Goal: Transaction & Acquisition: Download file/media

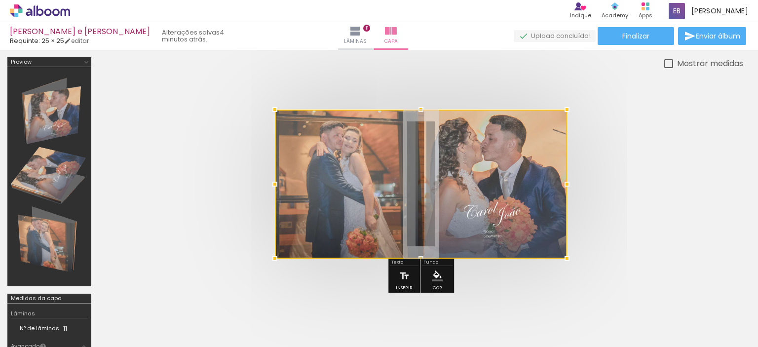
scroll to position [0, 1812]
drag, startPoint x: 509, startPoint y: 341, endPoint x: 696, endPoint y: 39, distance: 355.3
click at [696, 39] on span "Enviar álbum" at bounding box center [717, 36] width 44 height 7
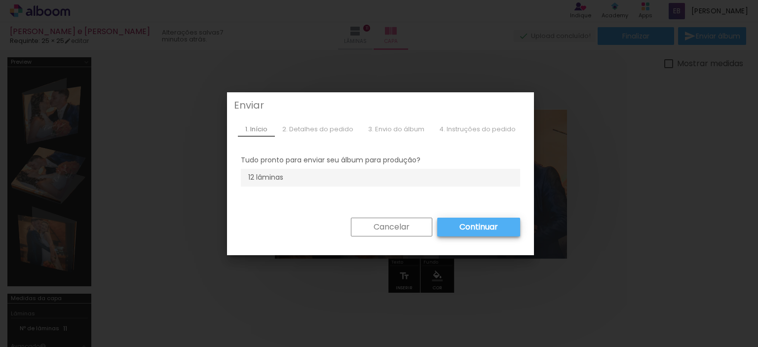
click at [0, 0] on slot "Continuar" at bounding box center [0, 0] width 0 height 0
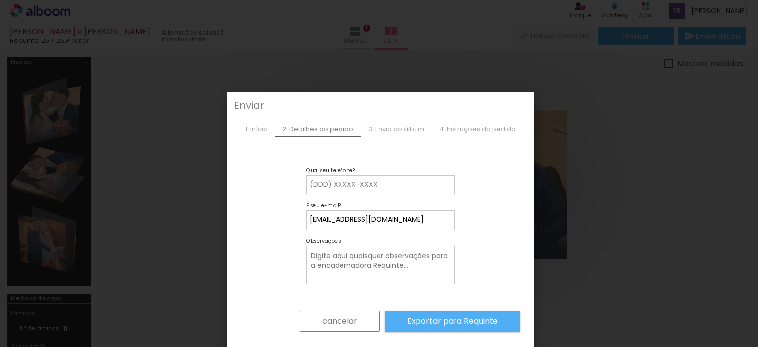
click at [618, 102] on iron-overlay-backdrop at bounding box center [379, 173] width 758 height 347
click at [348, 314] on paper-button "cancelar" at bounding box center [339, 321] width 80 height 21
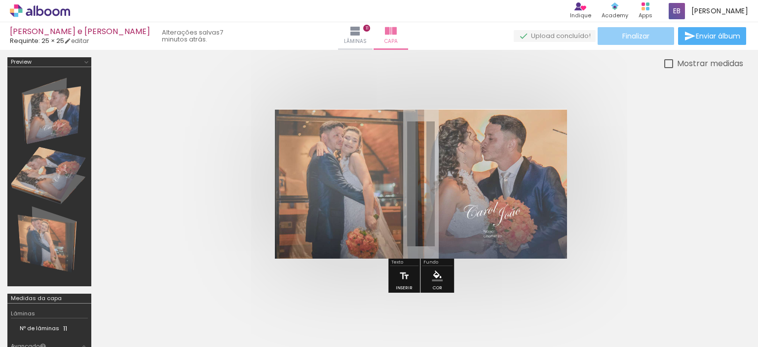
click at [625, 34] on span "Finalizar" at bounding box center [635, 36] width 27 height 7
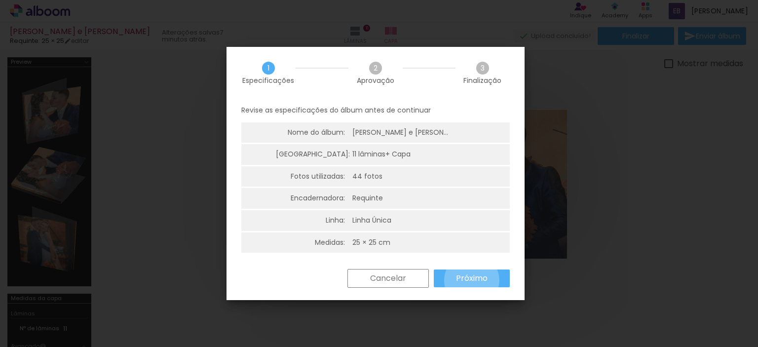
click at [0, 0] on slot "Próximo" at bounding box center [0, 0] width 0 height 0
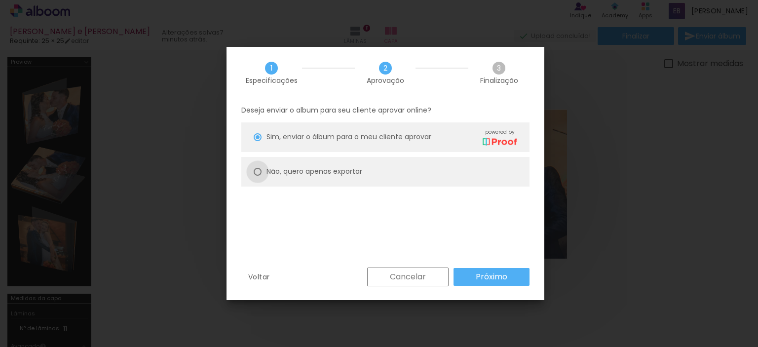
click at [255, 171] on div at bounding box center [258, 172] width 8 height 8
type paper-radio-button "on"
click at [0, 0] on slot "Próximo" at bounding box center [0, 0] width 0 height 0
type input "Alta, 300 DPI"
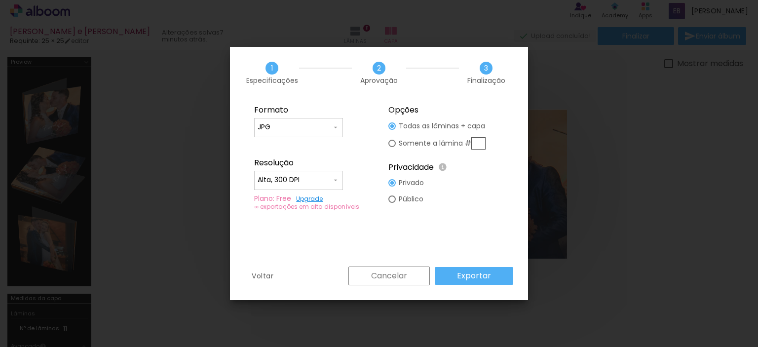
click at [0, 0] on slot "Exportar" at bounding box center [0, 0] width 0 height 0
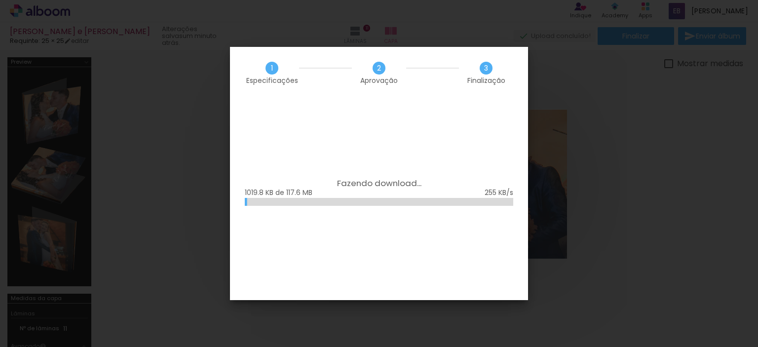
scroll to position [0, 1812]
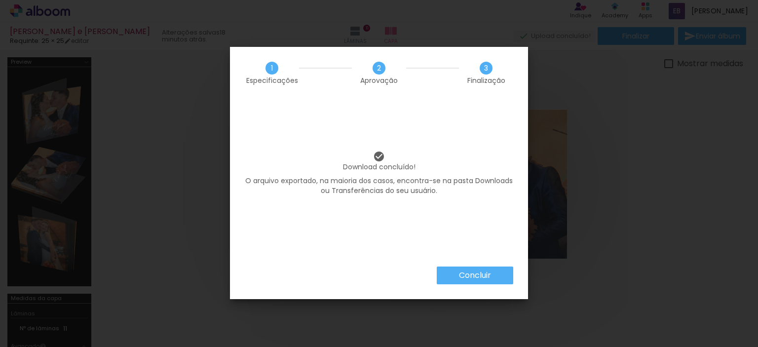
scroll to position [0, 1812]
click at [455, 272] on paper-button "Concluir" at bounding box center [475, 275] width 76 height 18
